Goal: Task Accomplishment & Management: Use online tool/utility

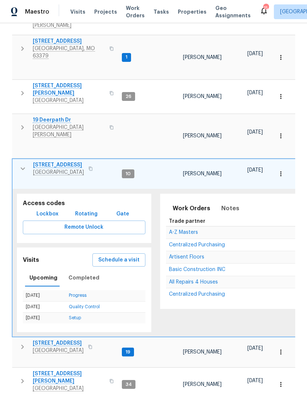
scroll to position [210, 0]
click at [17, 340] on button "button" at bounding box center [22, 347] width 15 height 15
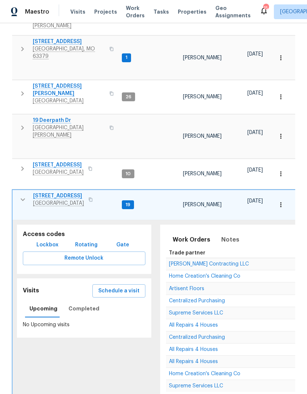
click at [52, 238] on button "Lockbox" at bounding box center [48, 245] width 28 height 14
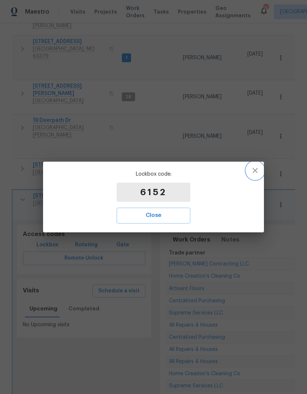
click at [257, 173] on icon "button" at bounding box center [255, 170] width 5 height 5
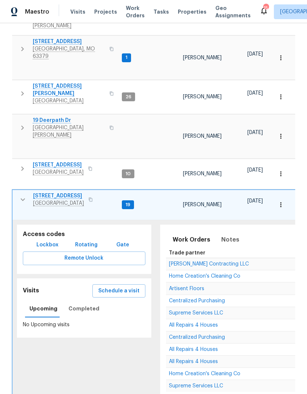
click at [52, 192] on span "[STREET_ADDRESS]" at bounding box center [58, 195] width 51 height 7
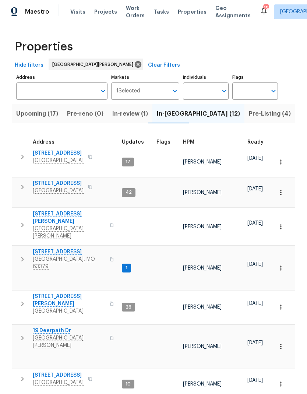
scroll to position [0, 0]
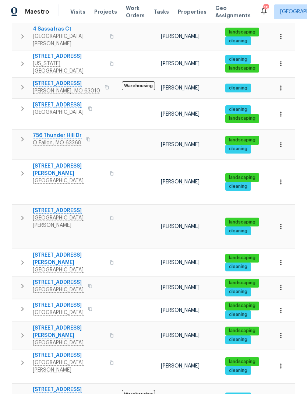
scroll to position [543, 0]
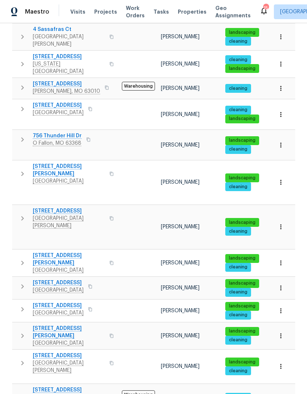
click at [23, 261] on icon "button" at bounding box center [22, 263] width 3 height 4
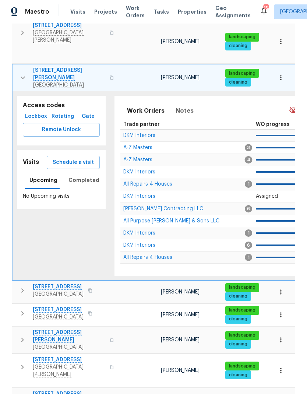
click at [46, 125] on span "Remote Unlock" at bounding box center [61, 129] width 65 height 9
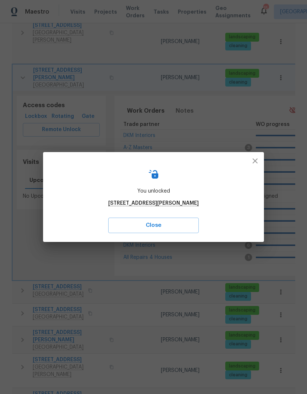
click at [169, 229] on span "Close" at bounding box center [153, 226] width 74 height 10
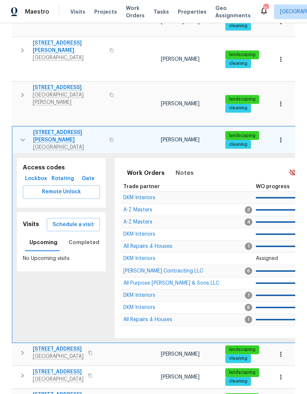
scroll to position [481, 0]
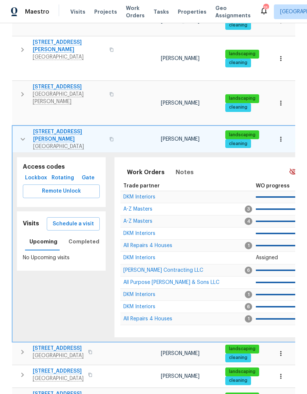
click at [60, 128] on span "[STREET_ADDRESS][PERSON_NAME]" at bounding box center [69, 135] width 72 height 15
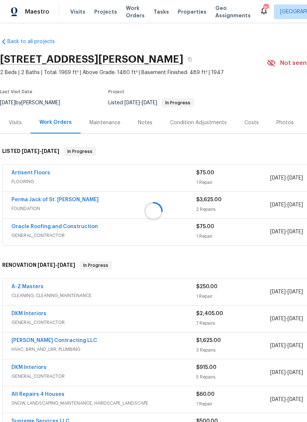
click at [31, 225] on div at bounding box center [153, 211] width 307 height 422
click at [33, 224] on link "Oracle Roofing and Construction" at bounding box center [54, 226] width 87 height 5
